Goal: Task Accomplishment & Management: Manage account settings

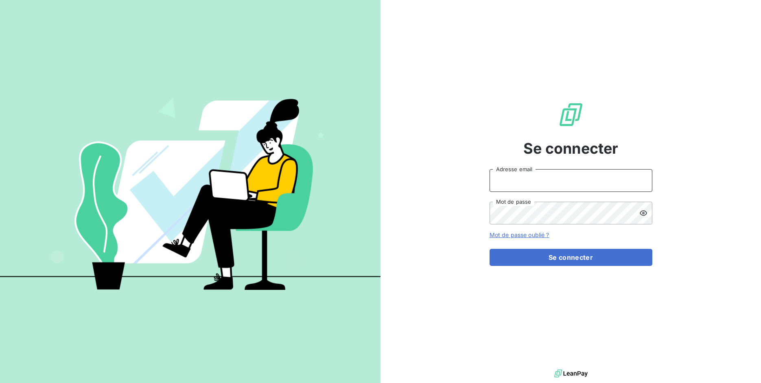
click at [571, 184] on input "Adresse email" at bounding box center [570, 180] width 163 height 23
drag, startPoint x: 520, startPoint y: 179, endPoint x: 559, endPoint y: 183, distance: 39.3
click at [559, 183] on input "admin@3dcelo" at bounding box center [570, 180] width 163 height 23
type input "admin@sonatelfixe"
click at [489, 249] on button "Se connecter" at bounding box center [570, 257] width 163 height 17
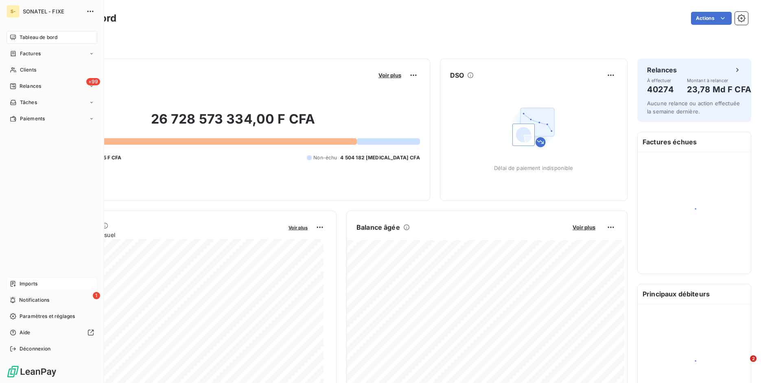
click at [13, 283] on icon at bounding box center [13, 284] width 5 height 6
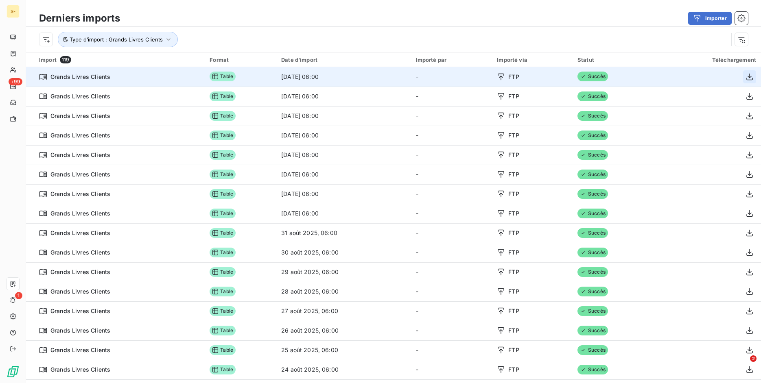
click at [745, 79] on icon "button" at bounding box center [749, 77] width 8 height 8
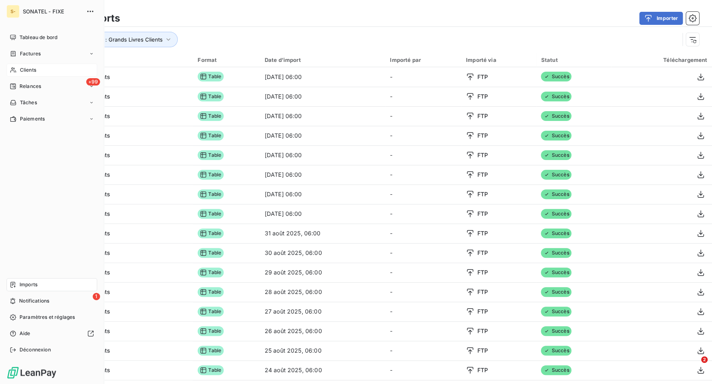
click at [25, 66] on div "Clients" at bounding box center [52, 69] width 91 height 13
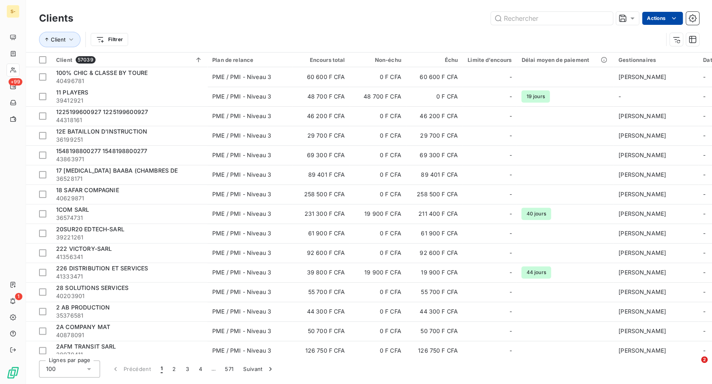
click at [666, 22] on html "S- +99 1 Clients Actions Client Filtrer Client 57039 Plan de relance Encours to…" at bounding box center [356, 192] width 712 height 384
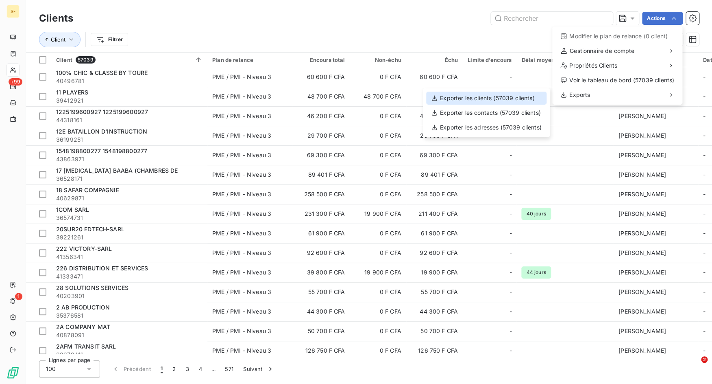
click at [531, 97] on div "Exporter les clients (57039 clients)" at bounding box center [486, 98] width 120 height 13
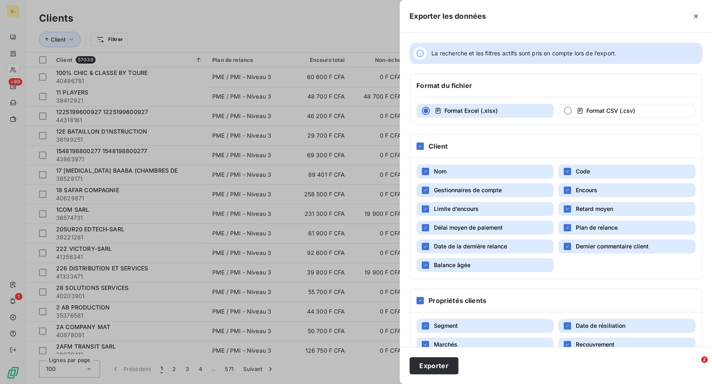
scroll to position [59, 0]
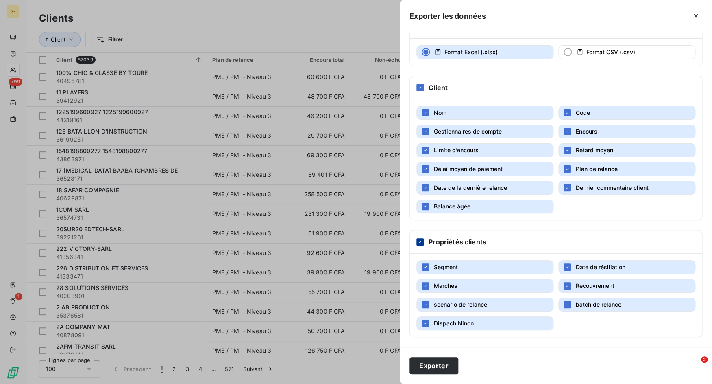
click at [420, 242] on icon at bounding box center [420, 242] width 2 height 2
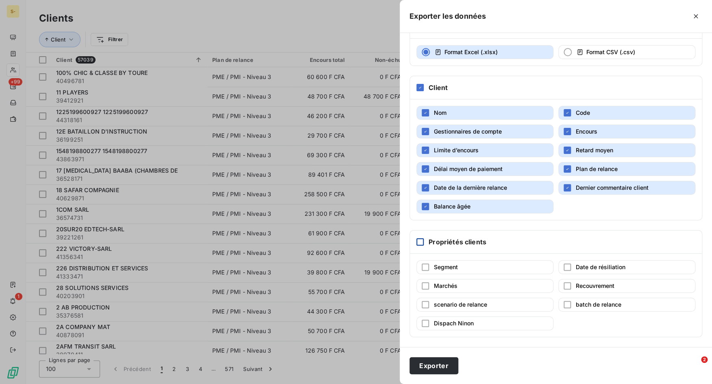
scroll to position [0, 0]
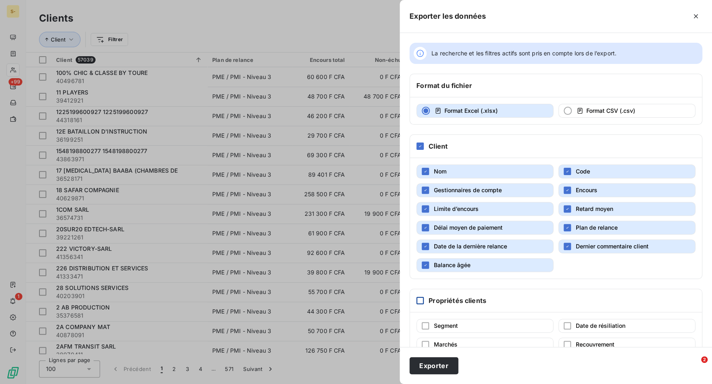
click at [586, 211] on span "Retard moyen" at bounding box center [594, 208] width 37 height 7
drag, startPoint x: 521, startPoint y: 206, endPoint x: 519, endPoint y: 214, distance: 7.9
click at [521, 206] on button "Limite d’encours" at bounding box center [485, 209] width 137 height 14
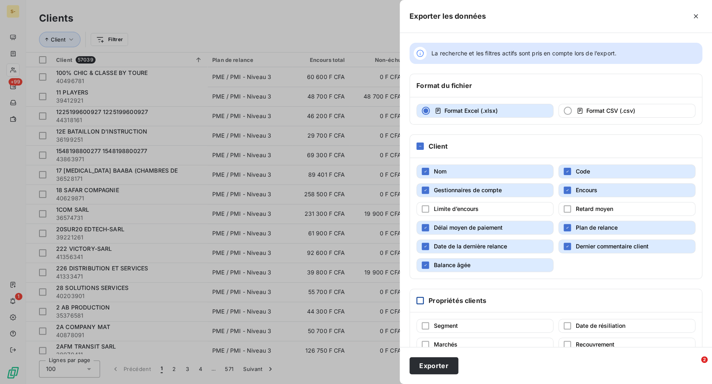
click at [512, 230] on button "Délai moyen de paiement" at bounding box center [485, 227] width 137 height 14
drag, startPoint x: 535, startPoint y: 192, endPoint x: 539, endPoint y: 204, distance: 12.1
click at [535, 192] on button "Gestionnaires de compte" at bounding box center [485, 190] width 137 height 14
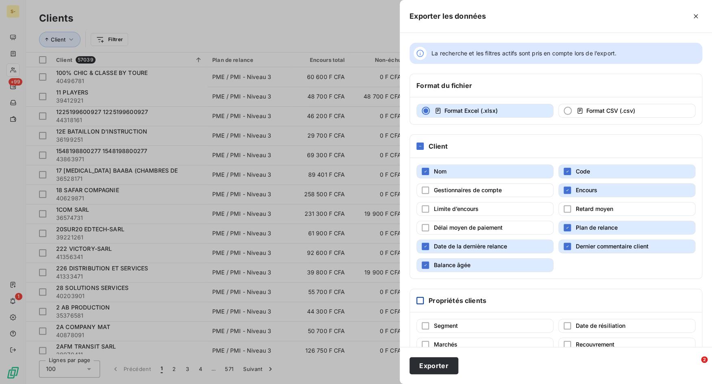
click at [588, 229] on span "Plan de relance" at bounding box center [597, 227] width 42 height 7
click at [522, 241] on button "Date de la dernière relance" at bounding box center [485, 246] width 137 height 14
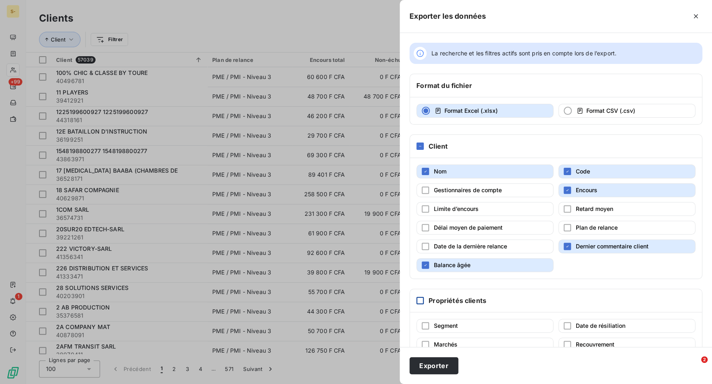
click at [585, 247] on span "Dernier commentaire client" at bounding box center [612, 245] width 73 height 7
click at [508, 267] on button "Balance âgée" at bounding box center [485, 265] width 137 height 14
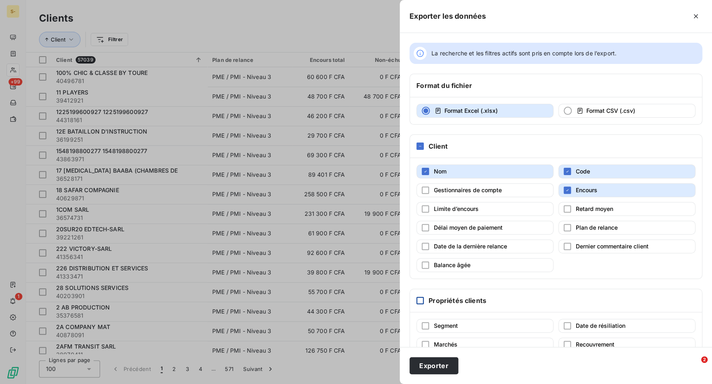
scroll to position [59, 0]
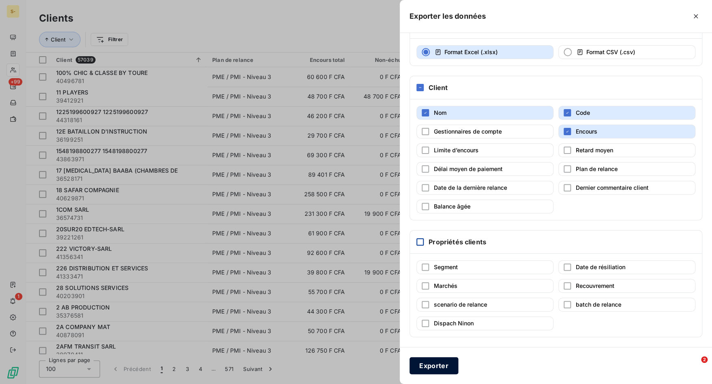
click at [441, 364] on button "Exporter" at bounding box center [434, 365] width 49 height 17
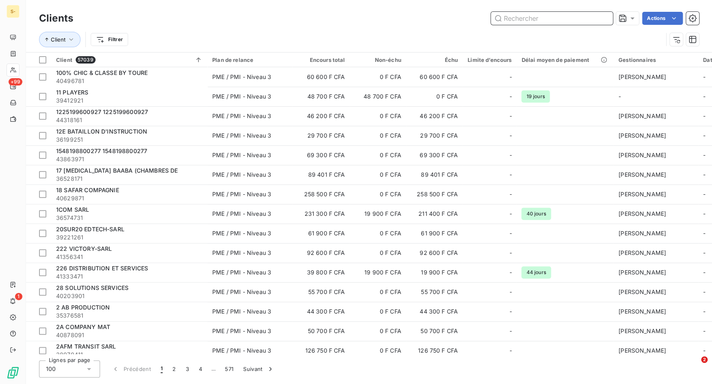
click at [520, 17] on input "text" at bounding box center [552, 18] width 122 height 13
paste input "40496781"
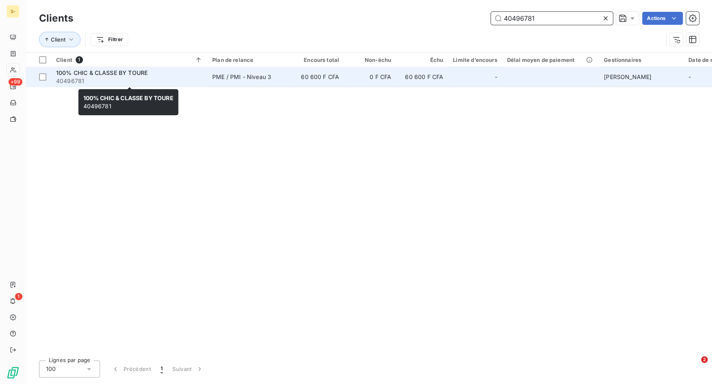
type input "40496781"
click at [144, 78] on span "40496781" at bounding box center [129, 81] width 146 height 8
